Goal: Transaction & Acquisition: Purchase product/service

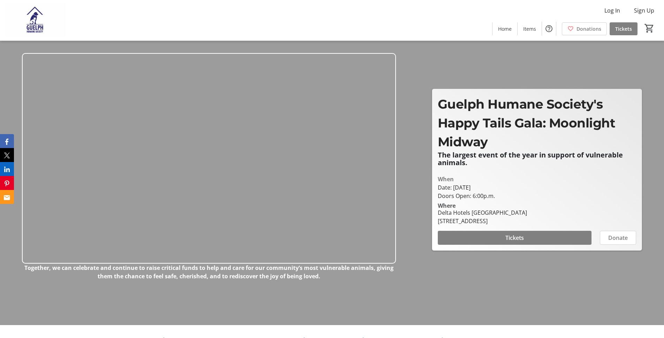
scroll to position [12, 0]
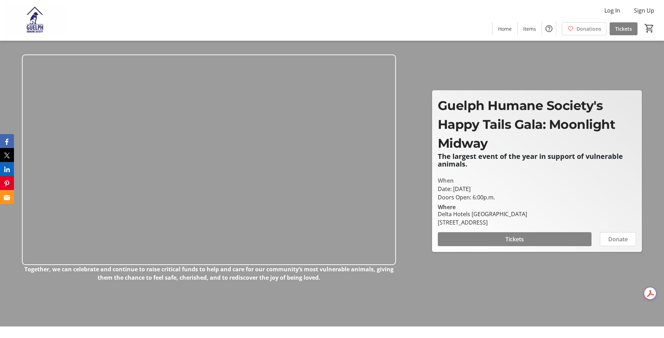
click at [529, 236] on span at bounding box center [515, 238] width 154 height 17
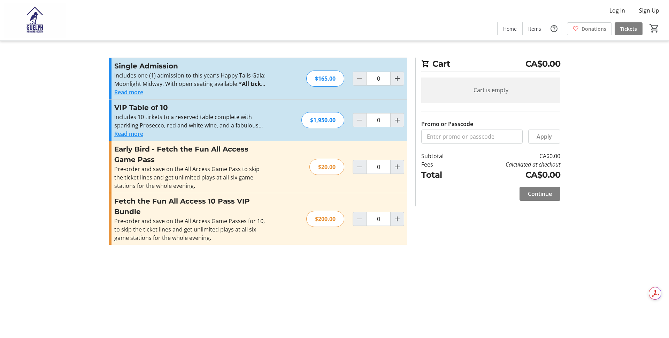
click at [141, 92] on button "Read more" at bounding box center [128, 92] width 29 height 8
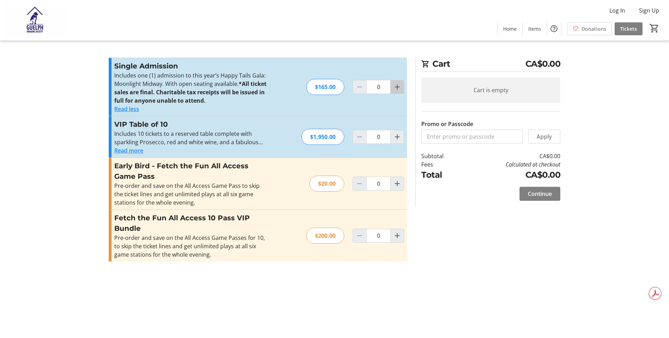
click at [392, 89] on span "Increment by one" at bounding box center [397, 86] width 13 height 13
type input "2"
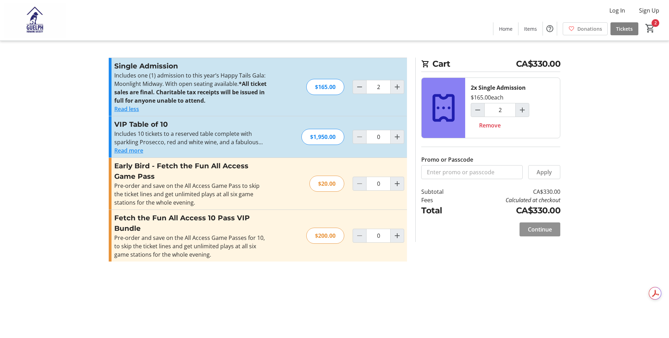
click at [550, 235] on span at bounding box center [540, 229] width 41 height 17
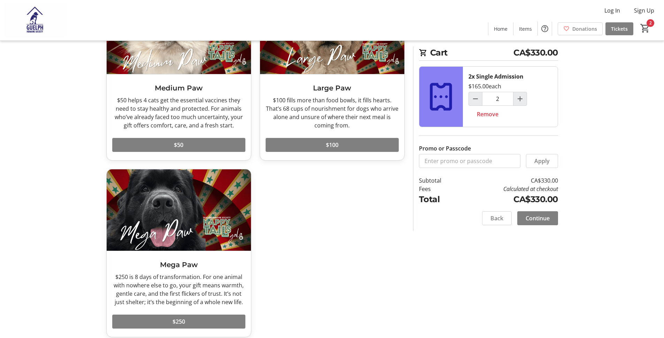
scroll to position [284, 0]
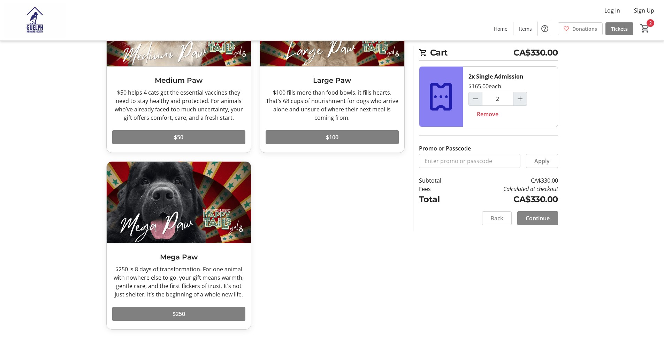
click at [535, 223] on span at bounding box center [537, 218] width 41 height 17
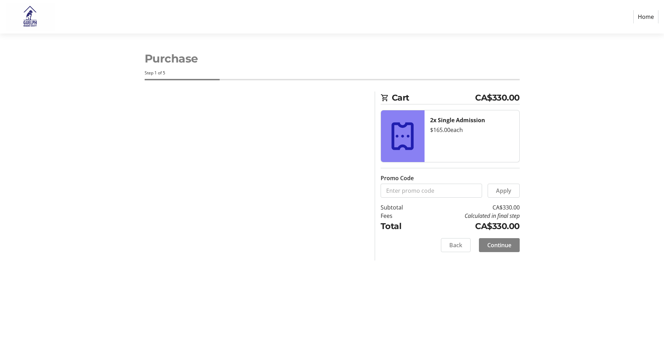
select select "CA"
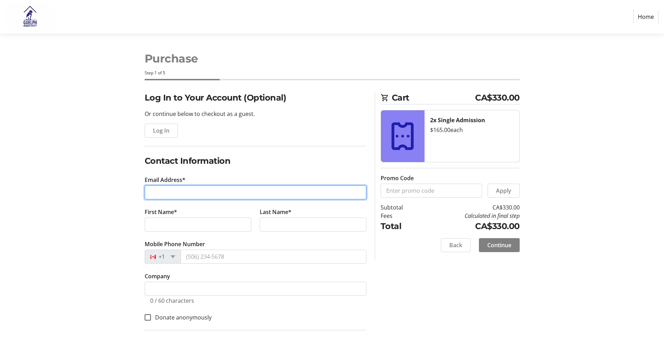
click at [223, 192] on input "Email Address*" at bounding box center [256, 192] width 222 height 14
type input "[EMAIL_ADDRESS][DOMAIN_NAME]"
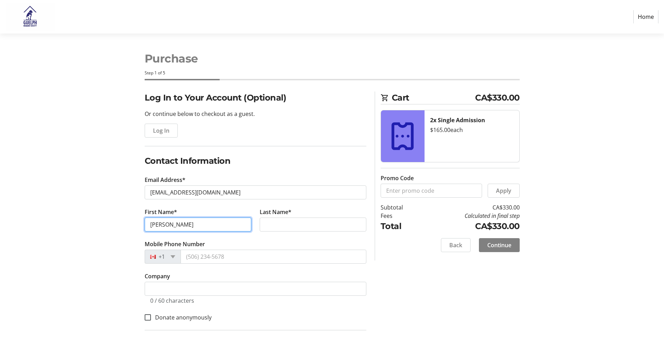
type input "[PERSON_NAME]"
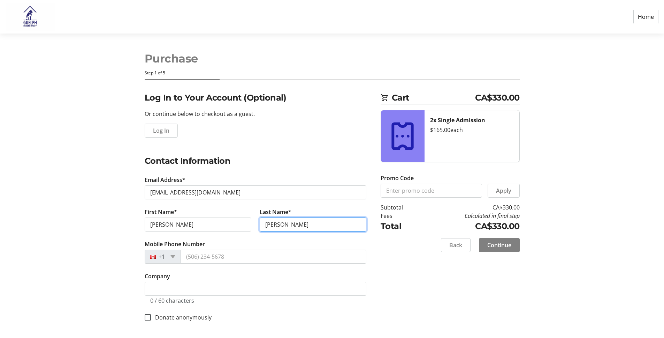
type input "[PERSON_NAME]"
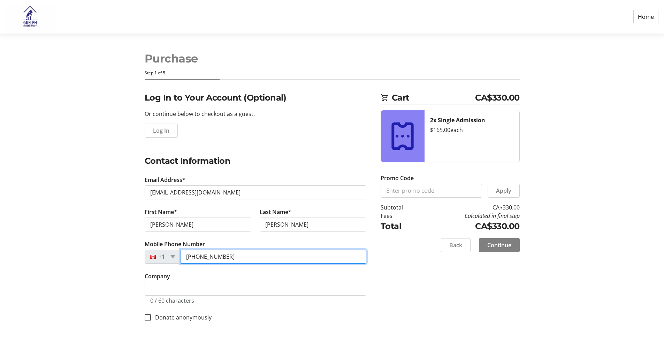
type input "[PHONE_NUMBER]"
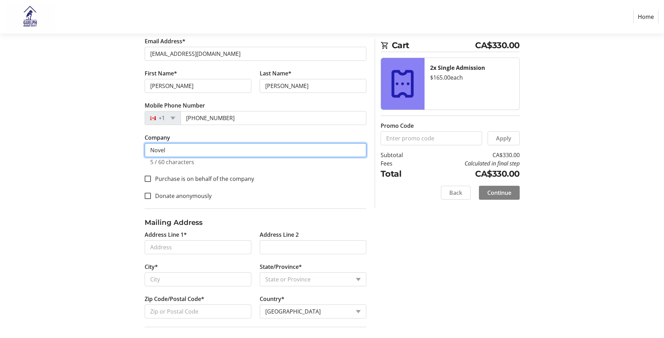
scroll to position [147, 0]
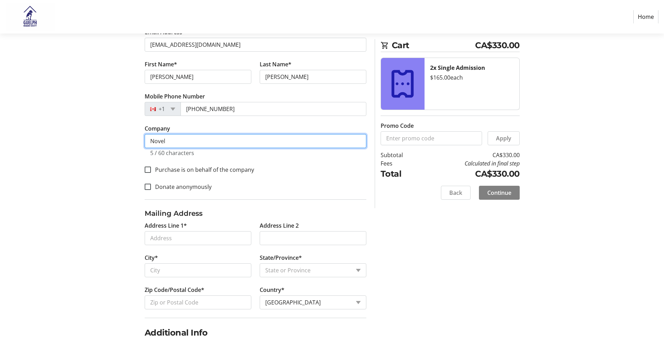
type input "Novel"
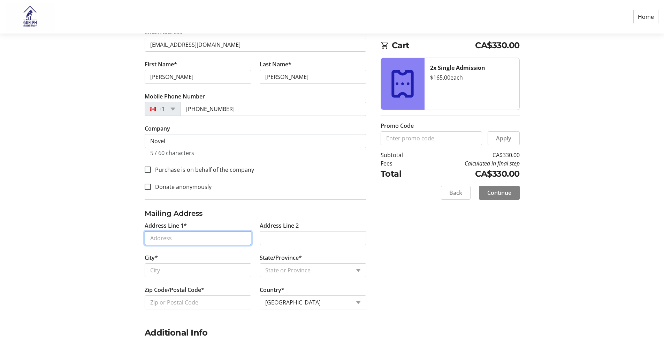
click at [178, 239] on input "Address Line 1*" at bounding box center [198, 238] width 107 height 14
type input "[STREET_ADDRESS]"
type input "[PERSON_NAME]"
select select "ON"
type input "L9G 3S8"
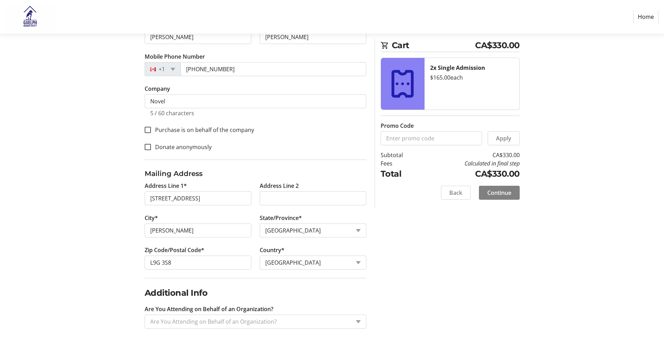
scroll to position [195, 0]
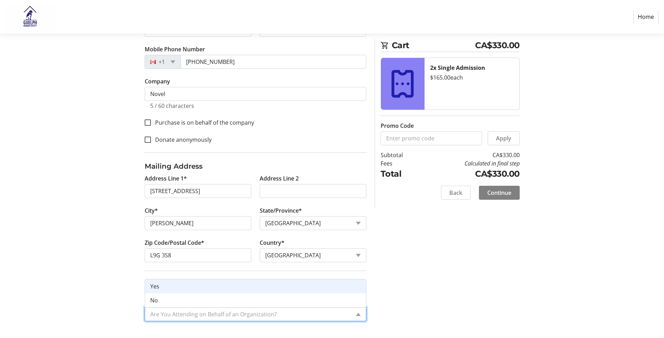
click at [178, 317] on input "Are You Attending on Behalf of an Organization?" at bounding box center [250, 314] width 200 height 8
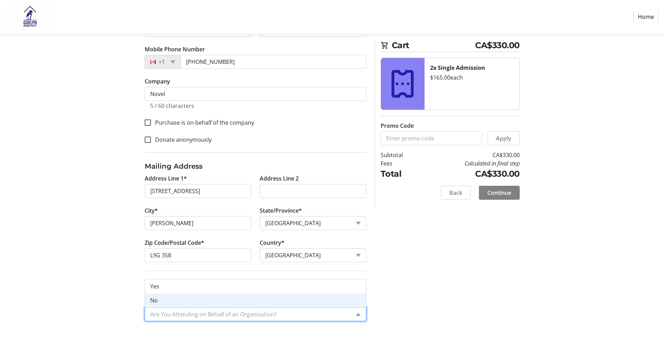
click at [169, 288] on div "Yes" at bounding box center [255, 286] width 221 height 14
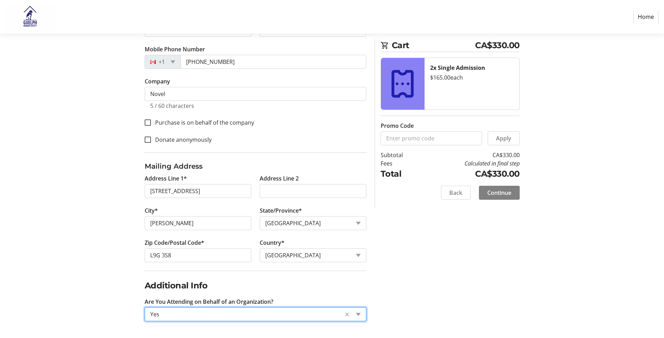
click at [575, 280] on section "Purchase Step 1 of 5 Cart CA$330.00 2x Single Admission $165.00 each Promo Code…" at bounding box center [332, 88] width 664 height 499
click at [505, 196] on span "Continue" at bounding box center [499, 192] width 24 height 8
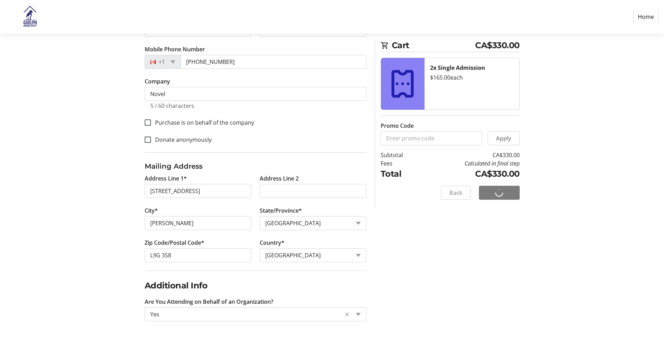
scroll to position [0, 0]
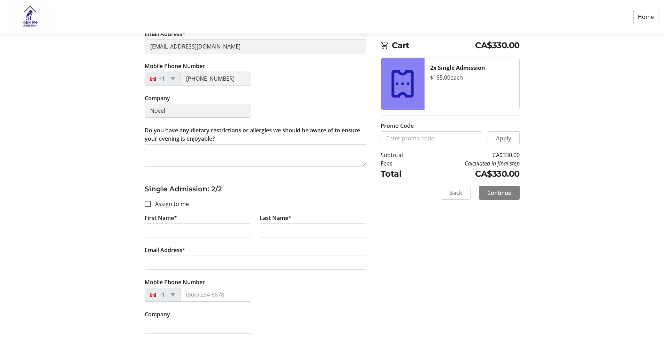
scroll to position [203, 0]
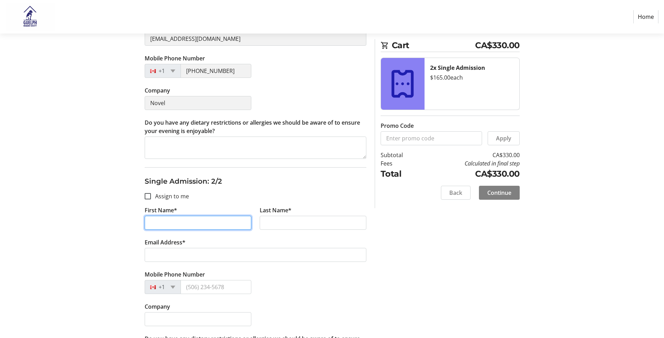
click at [186, 218] on input "First Name*" at bounding box center [198, 222] width 107 height 14
type input "[PERSON_NAME]"
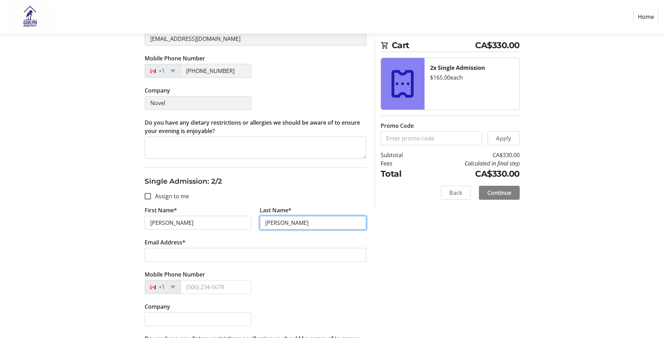
type input "[PERSON_NAME]"
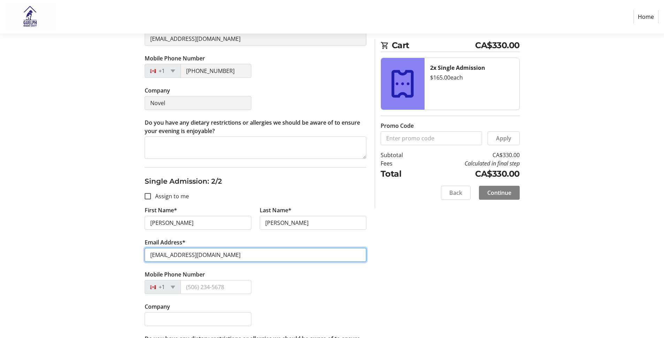
type input "[EMAIL_ADDRESS][DOMAIN_NAME]"
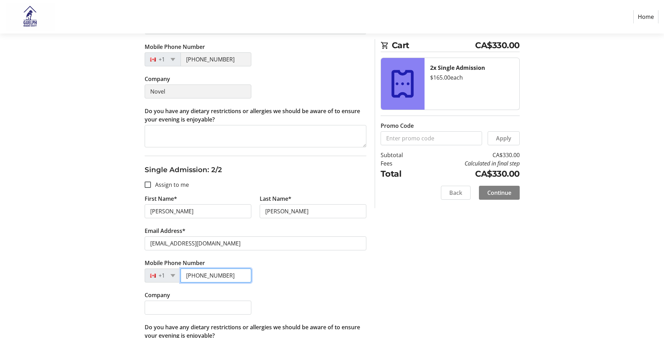
scroll to position [248, 0]
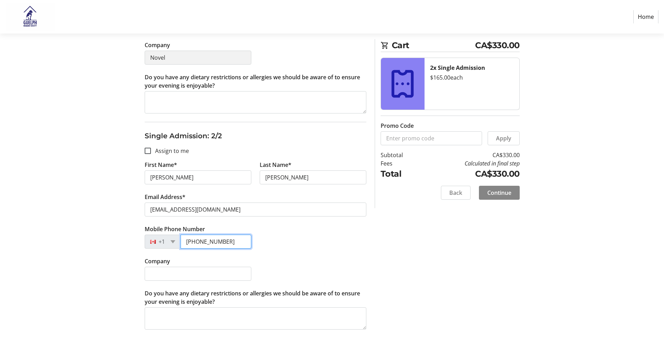
type input "[PHONE_NUMBER]"
click at [501, 194] on span "Continue" at bounding box center [499, 192] width 24 height 8
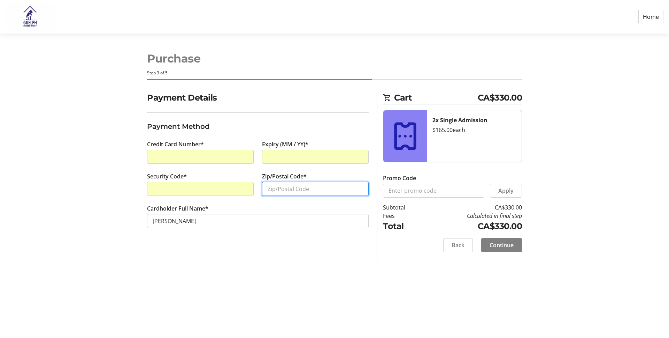
click at [287, 193] on input "Zip/Postal Code*" at bounding box center [315, 189] width 107 height 14
type input "L9G 3S8"
click at [504, 243] on span "Continue" at bounding box center [502, 245] width 24 height 8
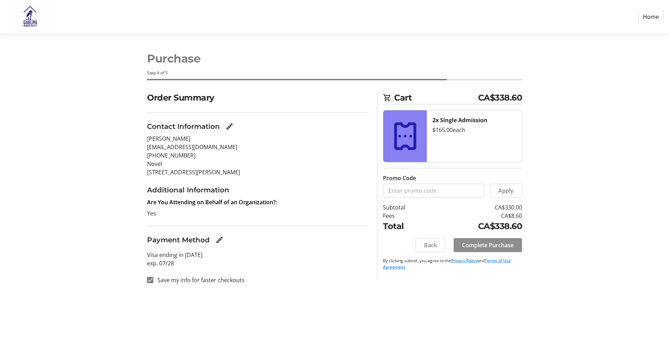
click at [504, 243] on span "Complete Purchase" at bounding box center [488, 245] width 52 height 8
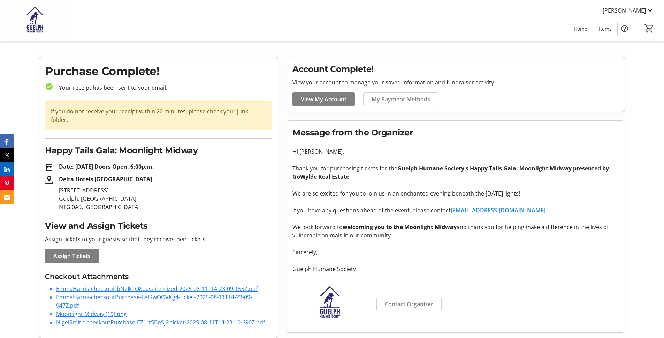
scroll to position [7, 0]
